Goal: Task Accomplishment & Management: Manage account settings

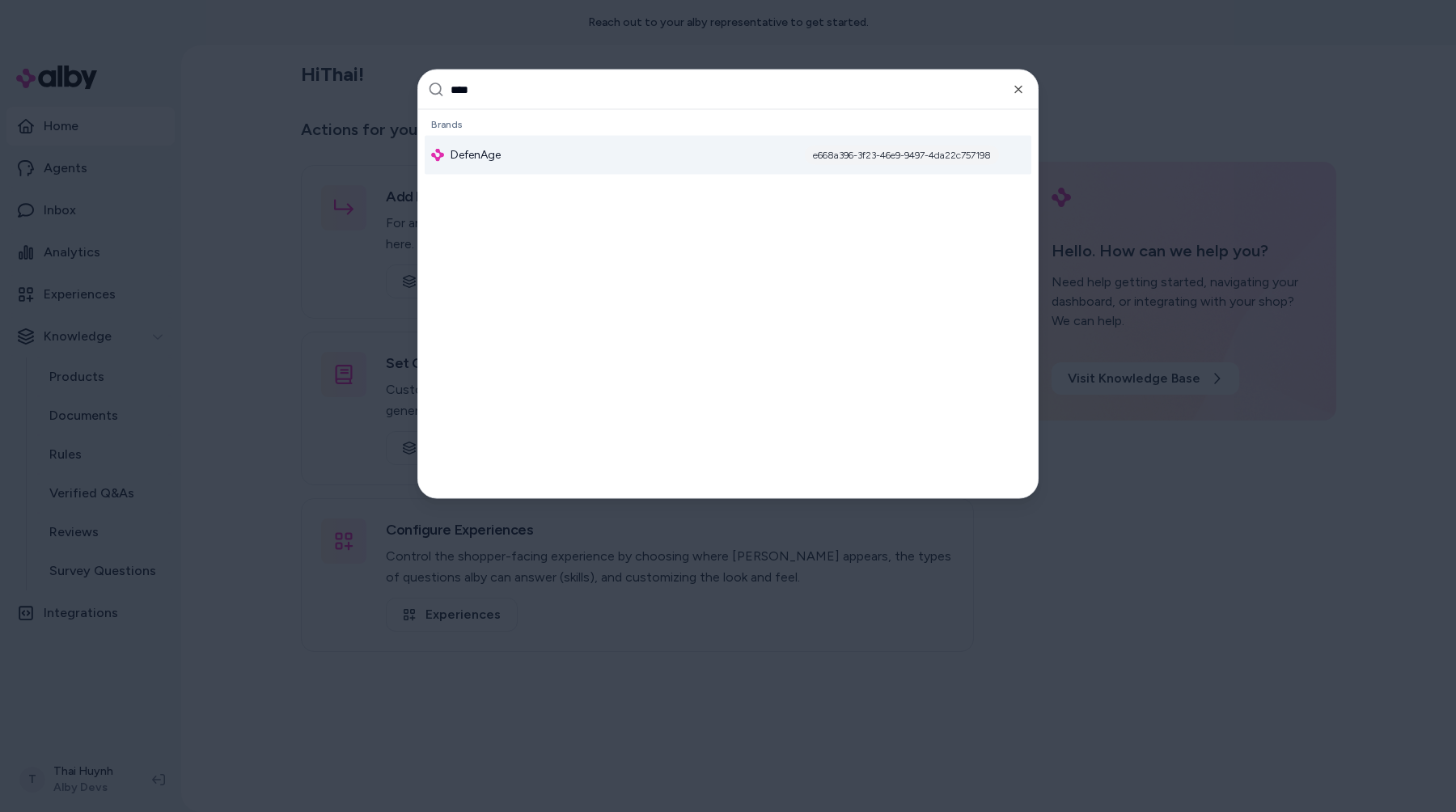
type input "****"
click at [503, 161] on div "DefenAge e668a396-3f23-46e9-9497-4da22c757198" at bounding box center [728, 156] width 607 height 39
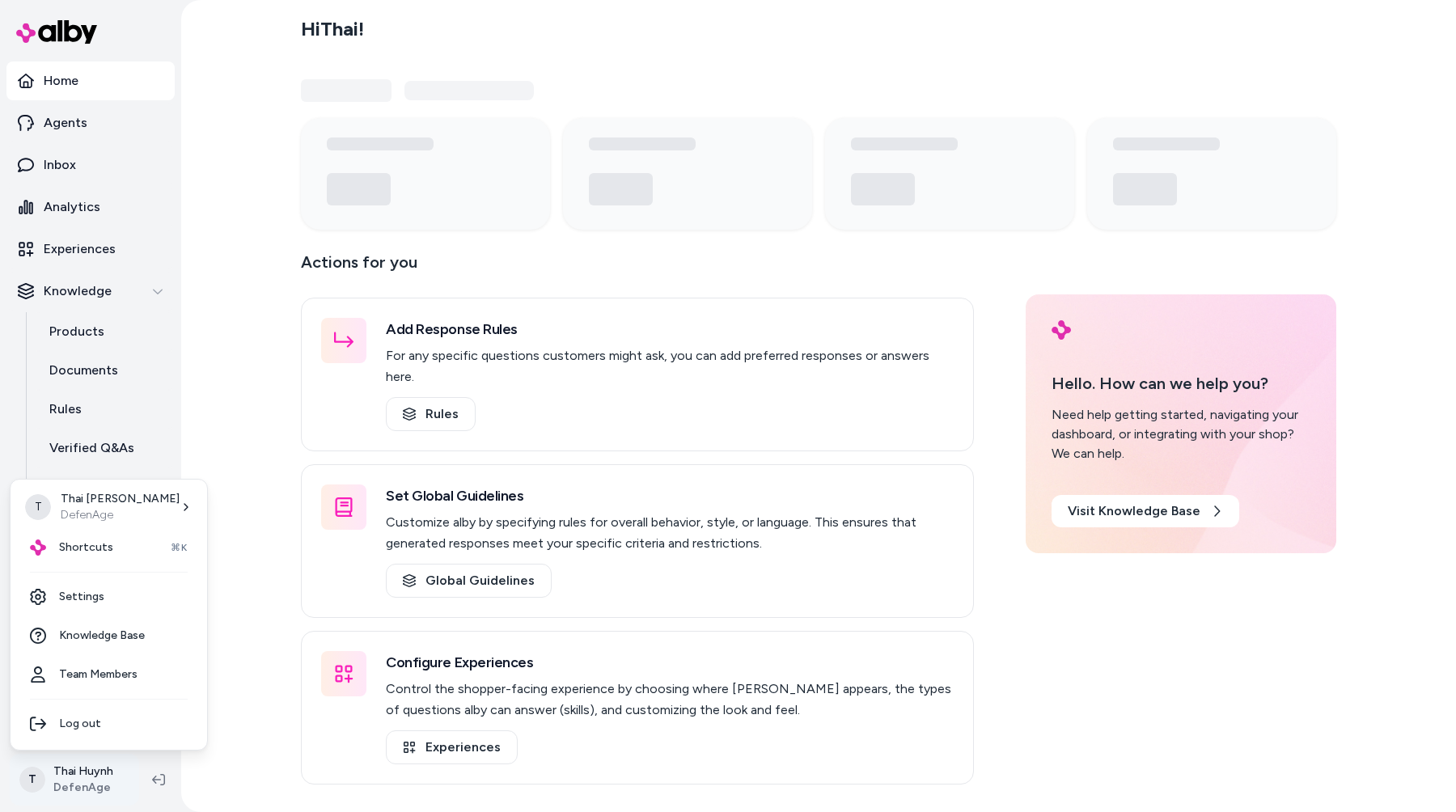
click at [65, 778] on html "Home Agents Inbox Analytics Experiences Knowledge Products Documents Rules Veri…" at bounding box center [728, 406] width 1456 height 812
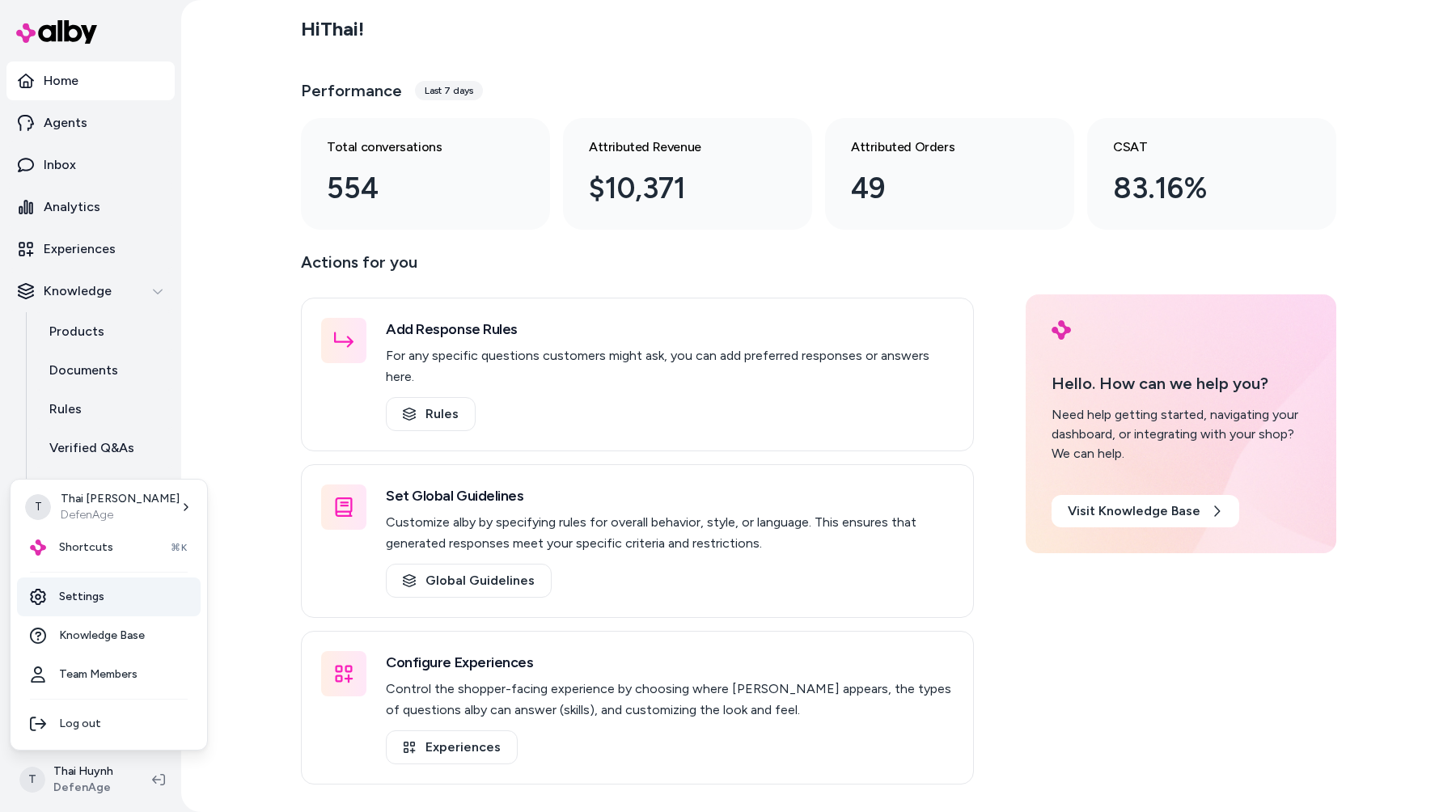
click at [151, 600] on link "Settings" at bounding box center [108, 597] width 184 height 39
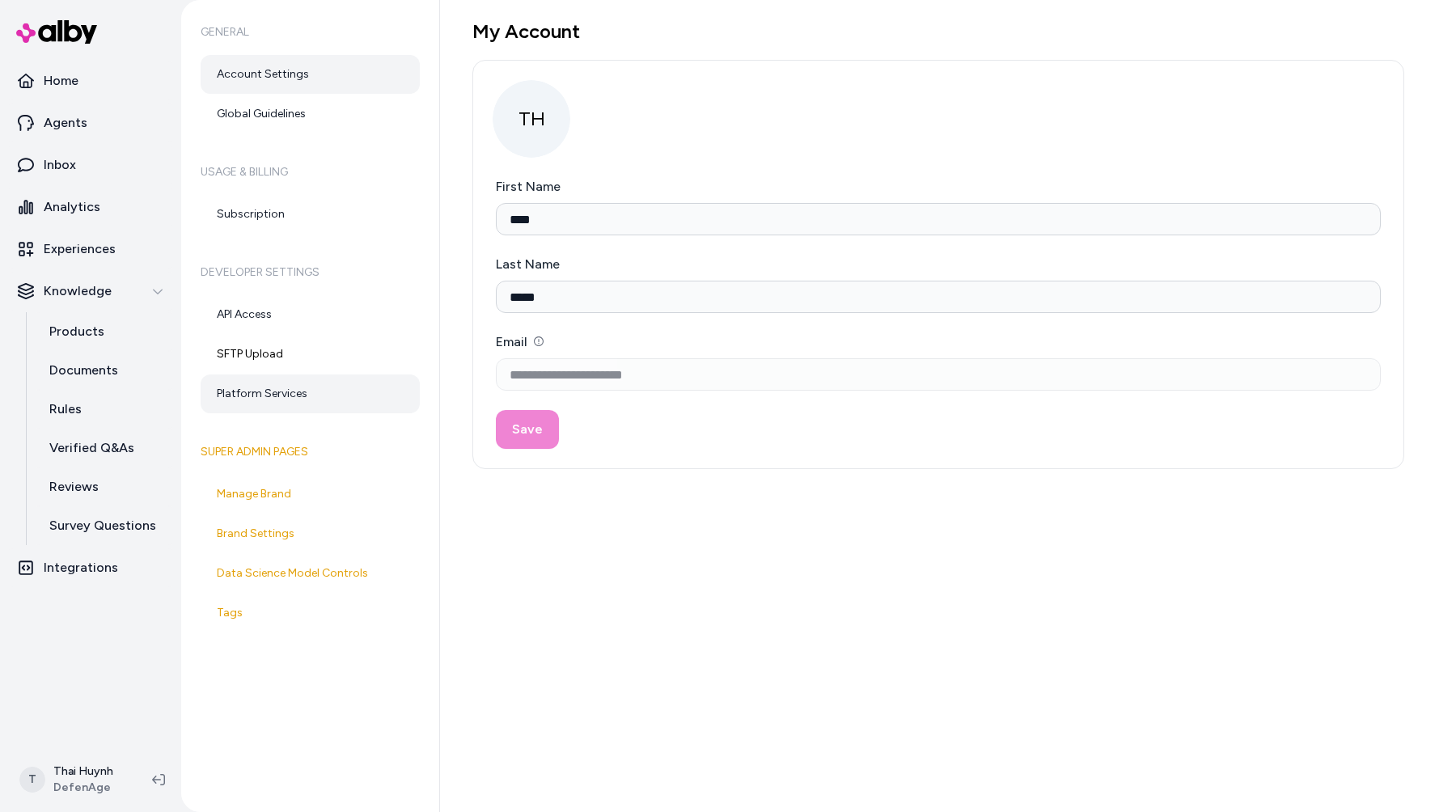
click at [296, 384] on link "Platform Services" at bounding box center [310, 394] width 219 height 39
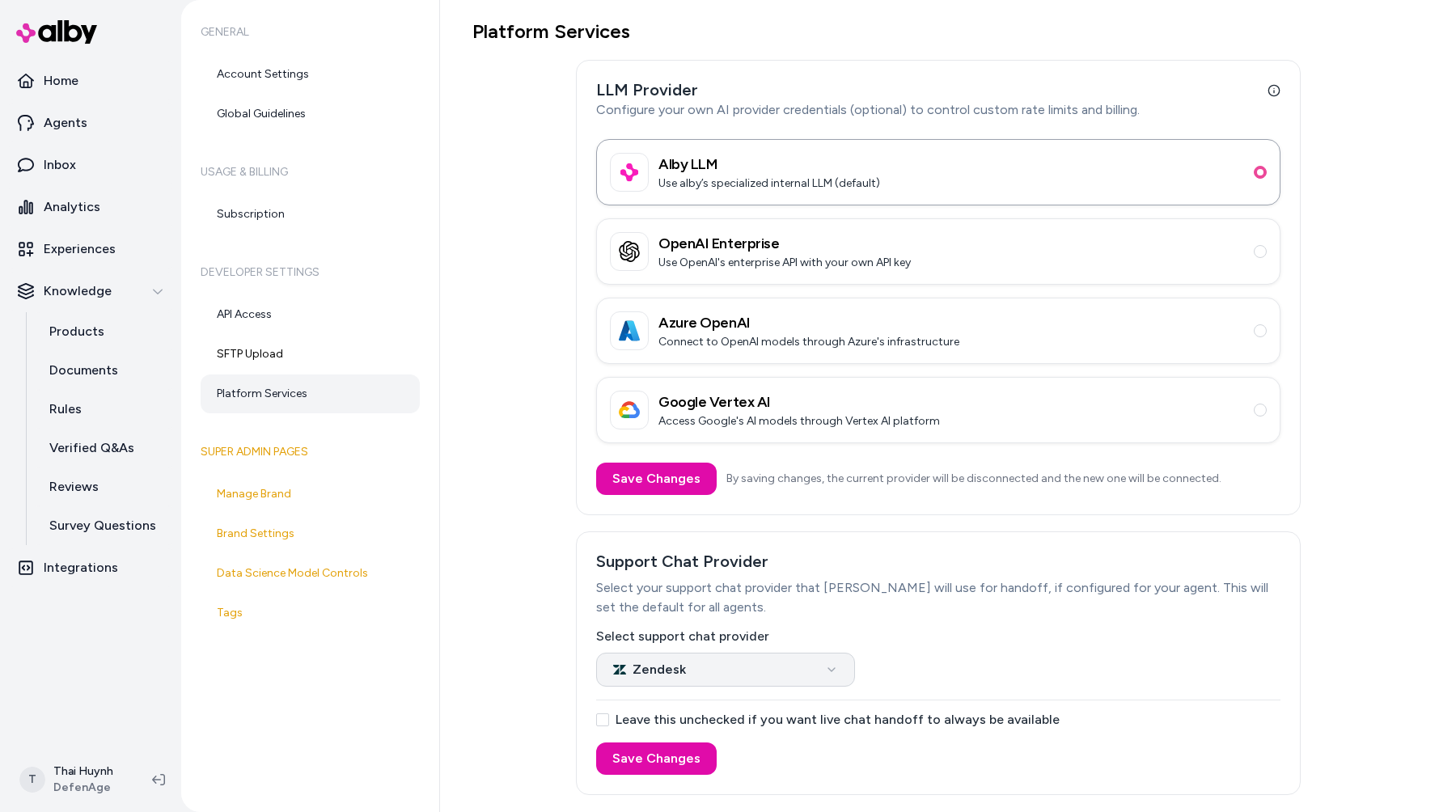
click at [754, 666] on html "Home Agents Inbox Analytics Experiences Knowledge Products Documents Rules Veri…" at bounding box center [728, 406] width 1456 height 812
click at [646, 757] on button "Save Changes" at bounding box center [657, 759] width 120 height 32
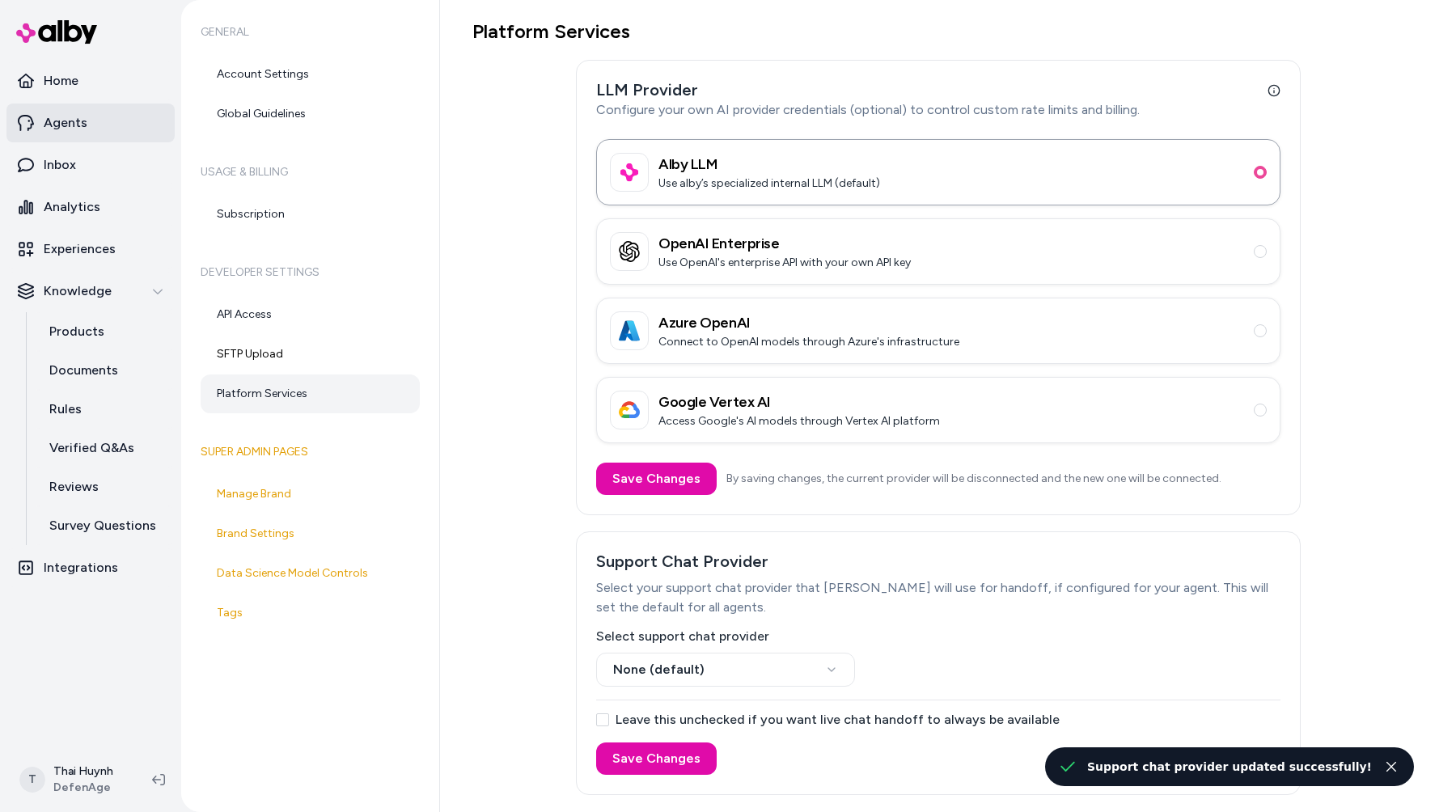
click at [83, 135] on link "Agents" at bounding box center [91, 123] width 168 height 39
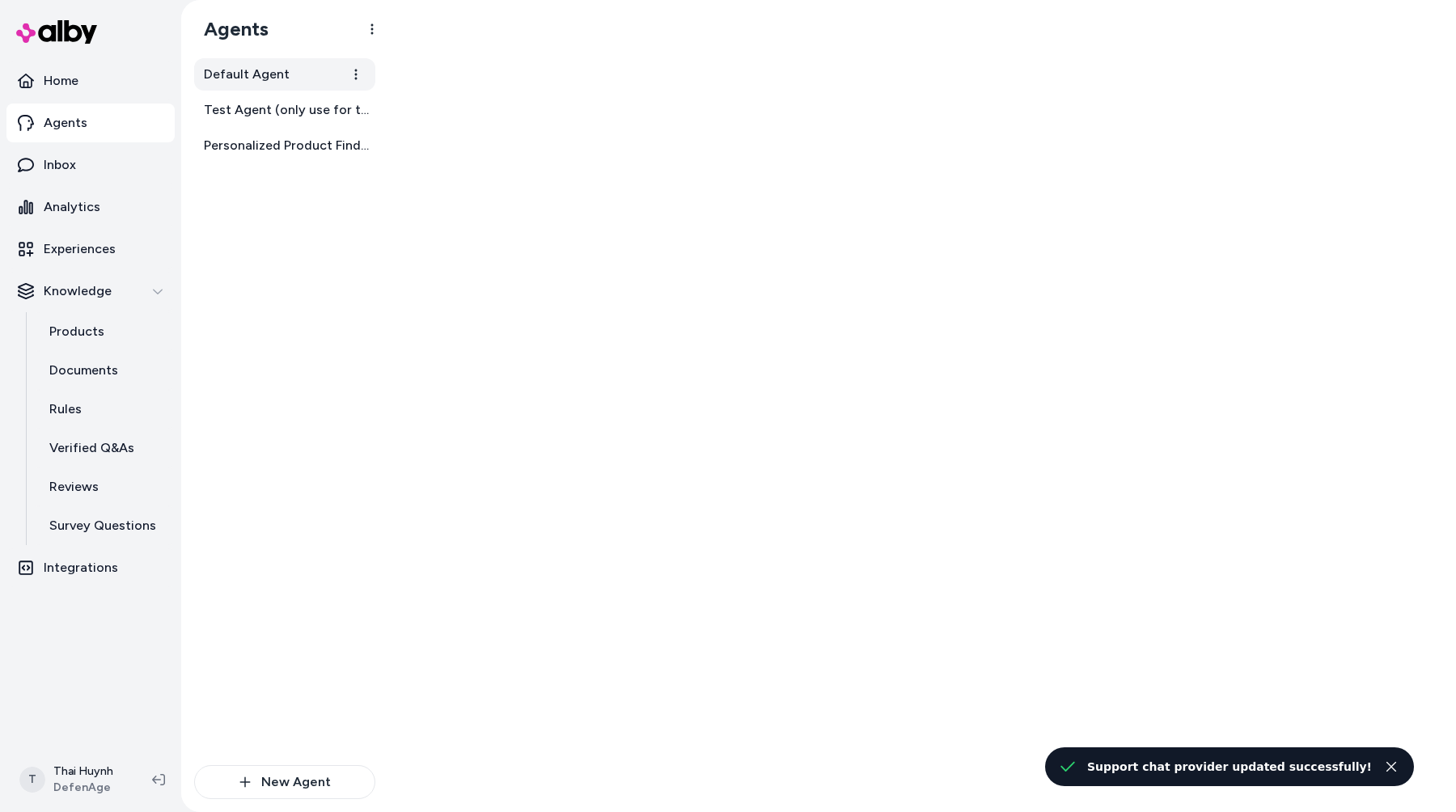
click at [294, 61] on link "Default Agent" at bounding box center [284, 74] width 181 height 32
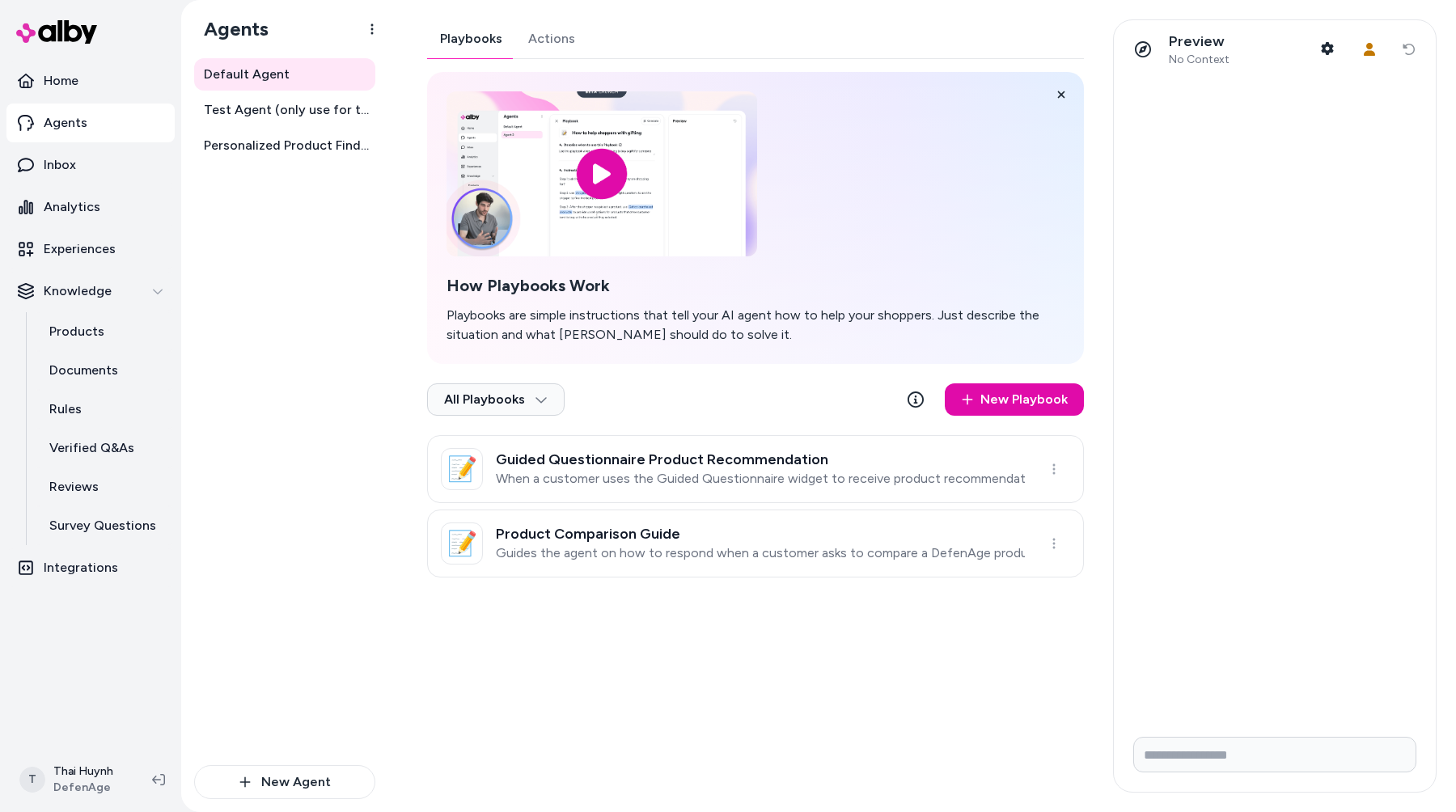
click at [546, 42] on div "Playbooks Actions How Playbooks Work Playbooks are simple instructions that tel…" at bounding box center [755, 299] width 657 height 558
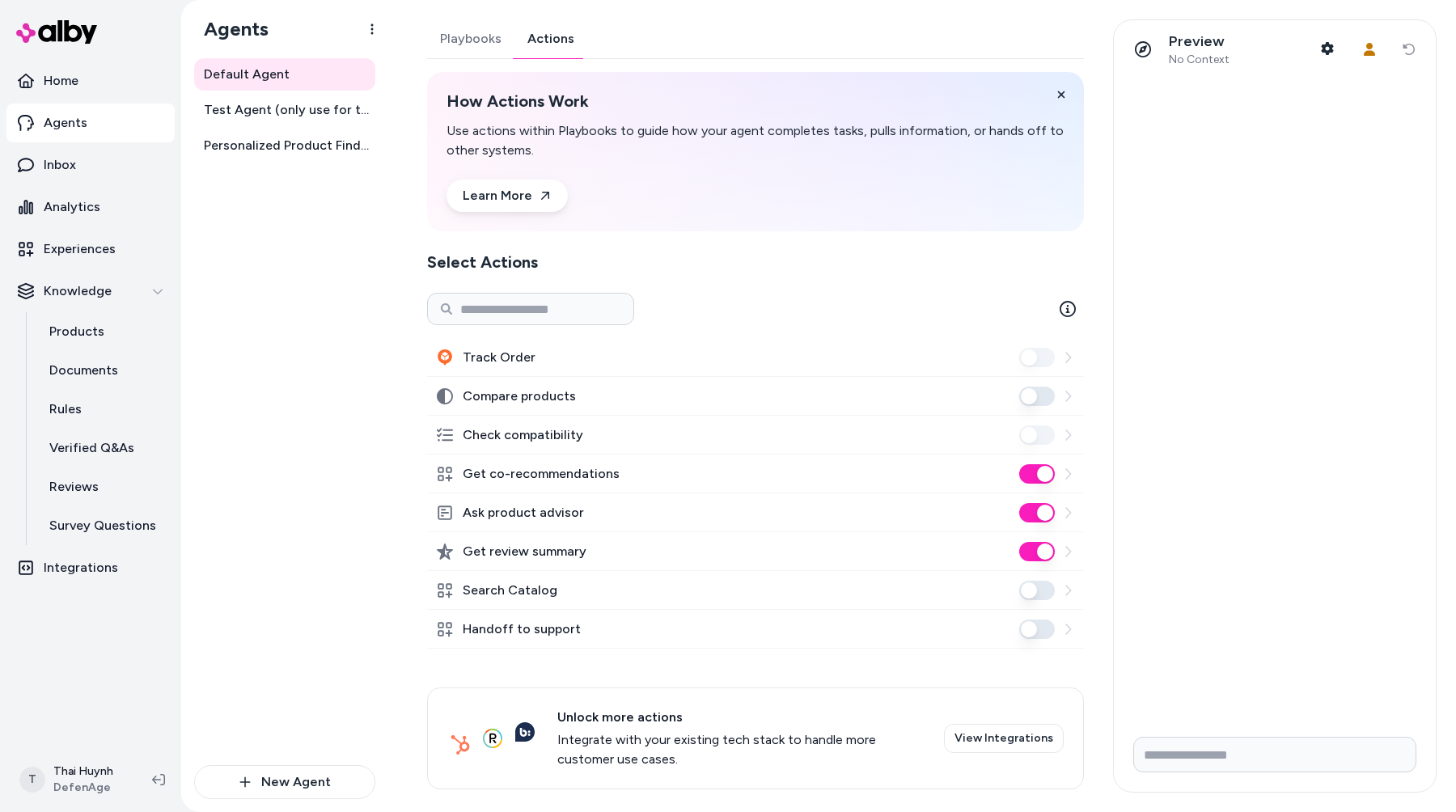
click at [1069, 627] on icon at bounding box center [1068, 628] width 6 height 10
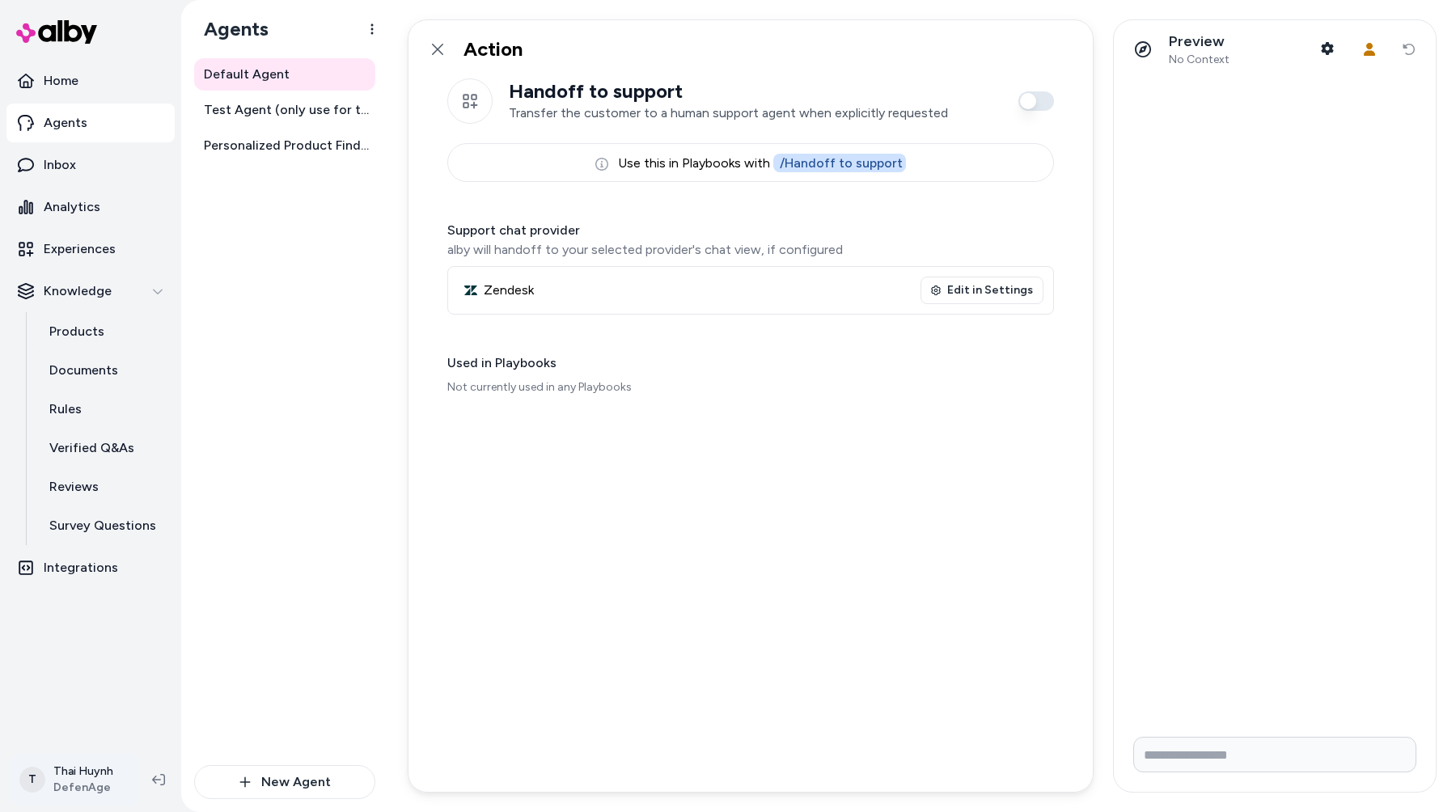
click at [88, 782] on html "Home Agents Inbox Analytics Experiences Knowledge Products Documents Rules Veri…" at bounding box center [728, 406] width 1456 height 812
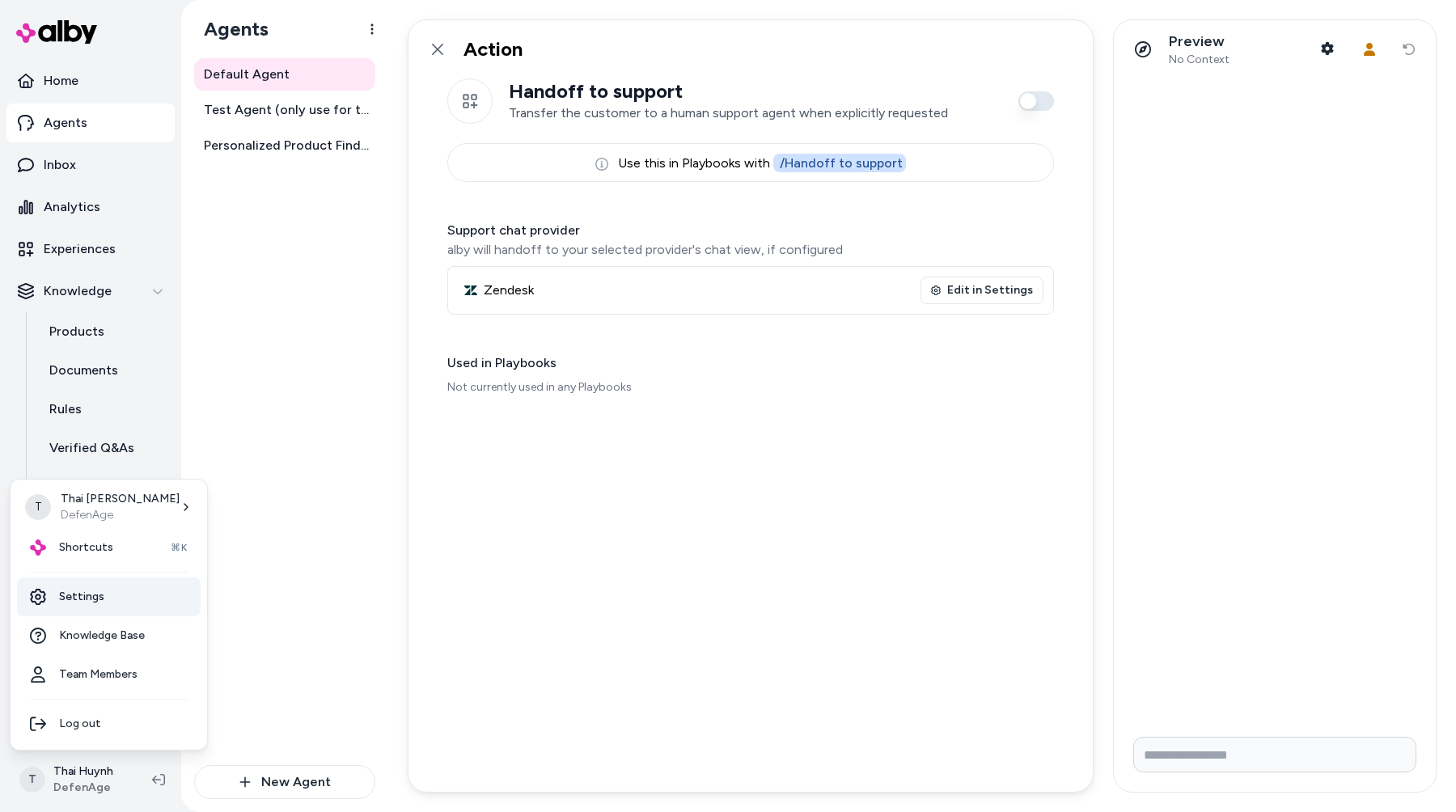
click at [115, 588] on link "Settings" at bounding box center [108, 597] width 184 height 39
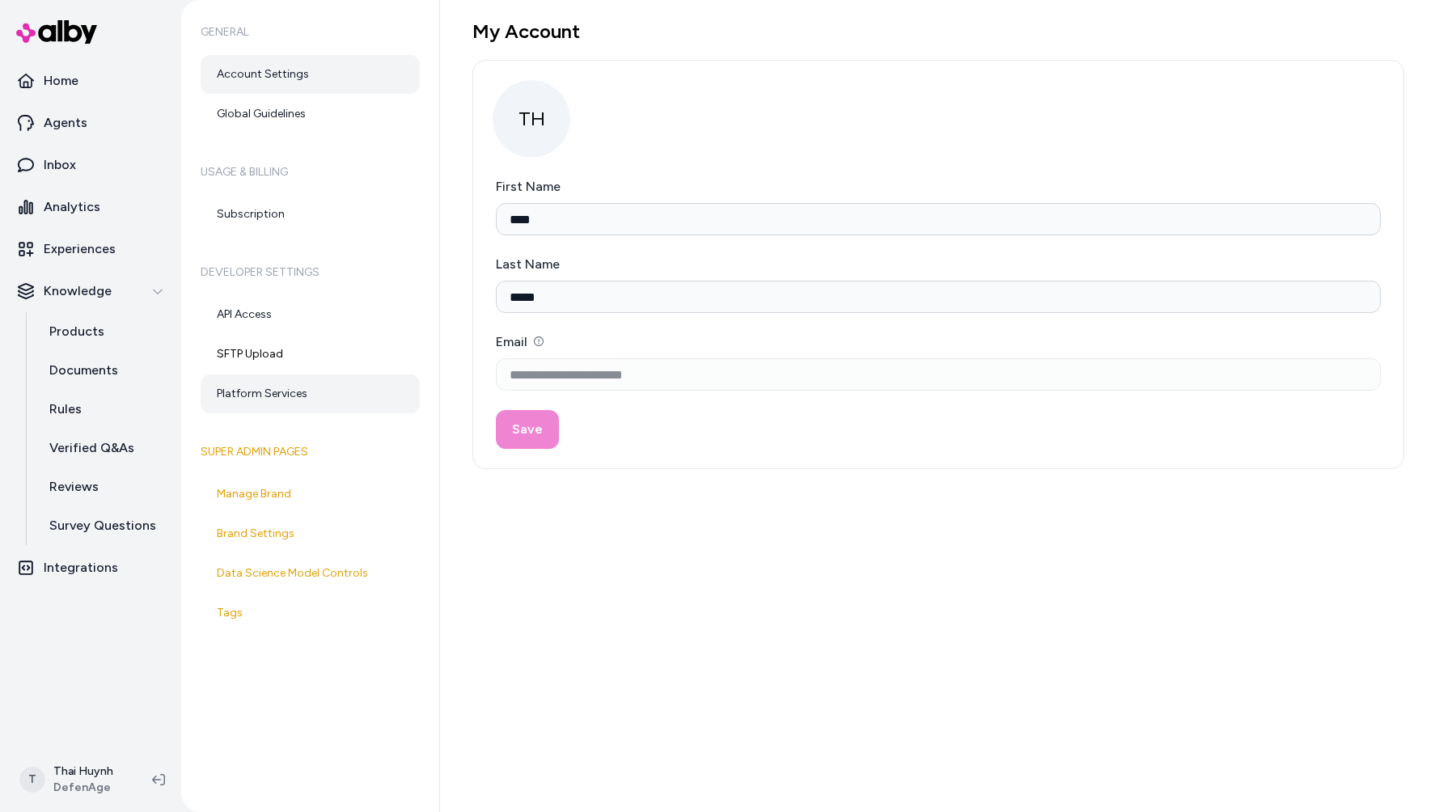
click at [285, 397] on link "Platform Services" at bounding box center [310, 394] width 219 height 39
